Goal: Navigation & Orientation: Find specific page/section

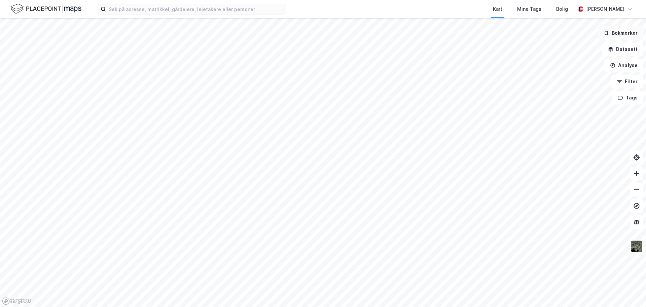
click at [612, 33] on button "Bokmerker" at bounding box center [620, 32] width 45 height 13
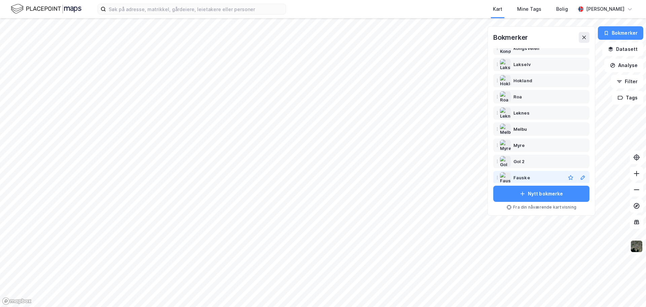
scroll to position [101, 0]
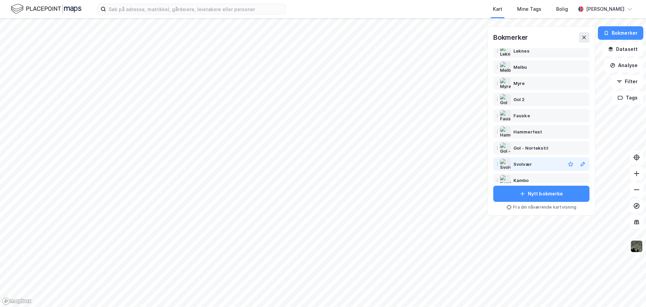
click at [523, 162] on div "Svolvær" at bounding box center [522, 164] width 19 height 8
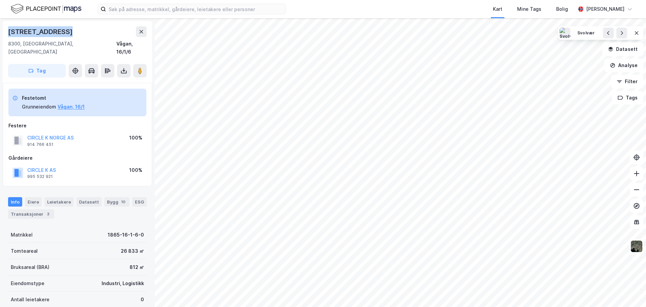
drag, startPoint x: 81, startPoint y: 30, endPoint x: 0, endPoint y: 31, distance: 81.1
click at [0, 31] on div "[STREET_ADDRESS], [GEOGRAPHIC_DATA] Vågan, 16/1/6 Tag Festetomt Grunneiendom Vå…" at bounding box center [77, 162] width 155 height 288
copy div "[STREET_ADDRESS]"
drag, startPoint x: 75, startPoint y: 41, endPoint x: 8, endPoint y: 34, distance: 68.0
click at [8, 34] on div "[STREET_ADDRESS]" at bounding box center [77, 52] width 149 height 62
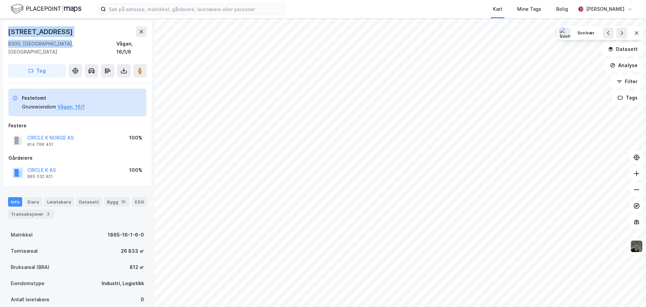
click at [71, 25] on div "[STREET_ADDRESS]" at bounding box center [77, 52] width 149 height 62
click at [64, 30] on div "[STREET_ADDRESS]" at bounding box center [77, 31] width 139 height 11
drag, startPoint x: 109, startPoint y: 43, endPoint x: 143, endPoint y: 48, distance: 34.0
click at [143, 48] on div "[STREET_ADDRESS]" at bounding box center [77, 52] width 149 height 62
drag, startPoint x: 102, startPoint y: 96, endPoint x: 59, endPoint y: 101, distance: 43.7
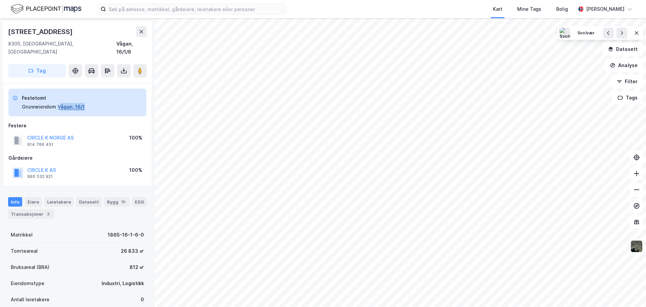
click at [59, 101] on div "Festetomt Grunneiendom Vågan, 16/1" at bounding box center [77, 102] width 138 height 28
